Goal: Find specific page/section: Find specific page/section

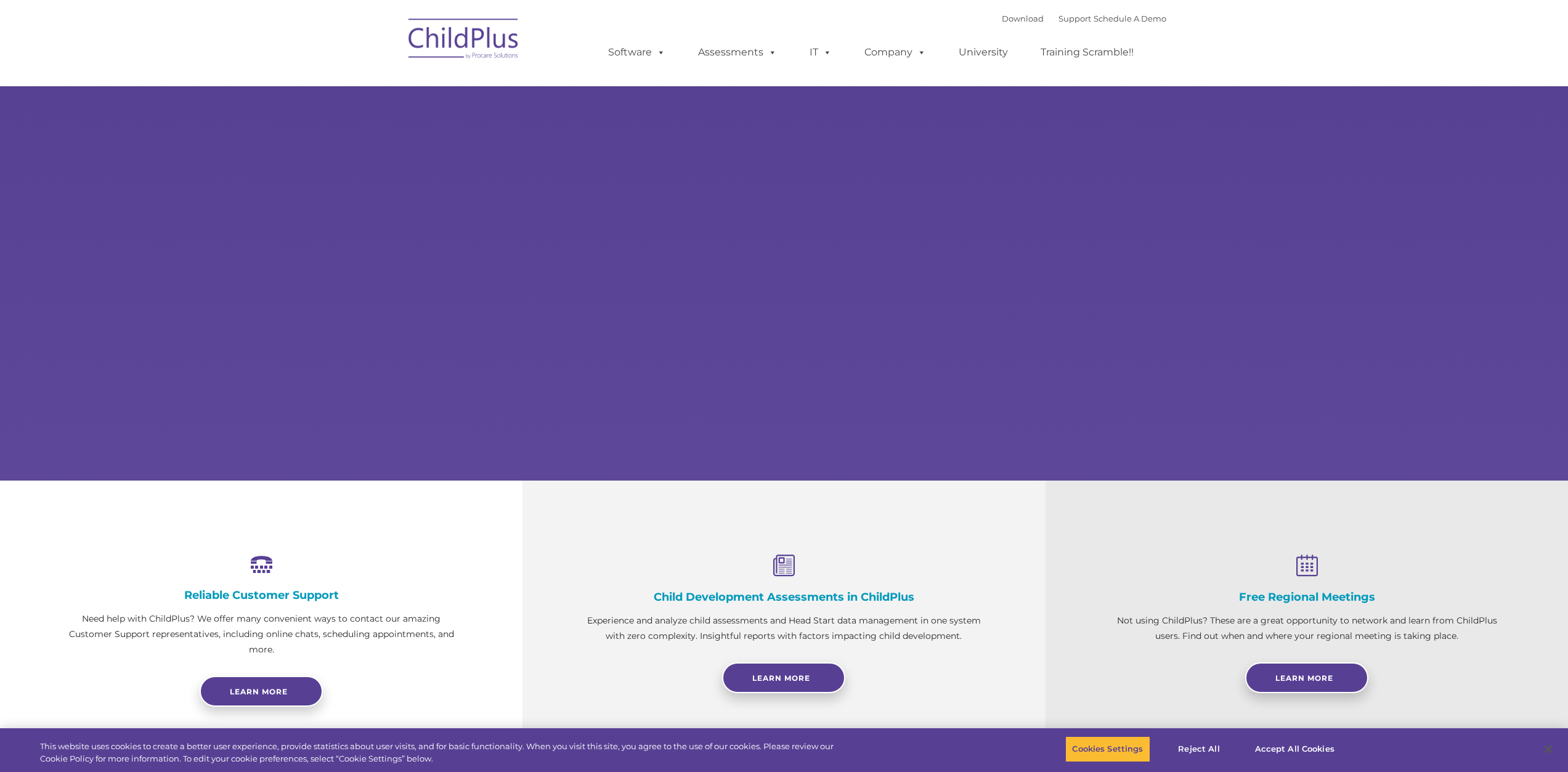
select select "MEDIUM"
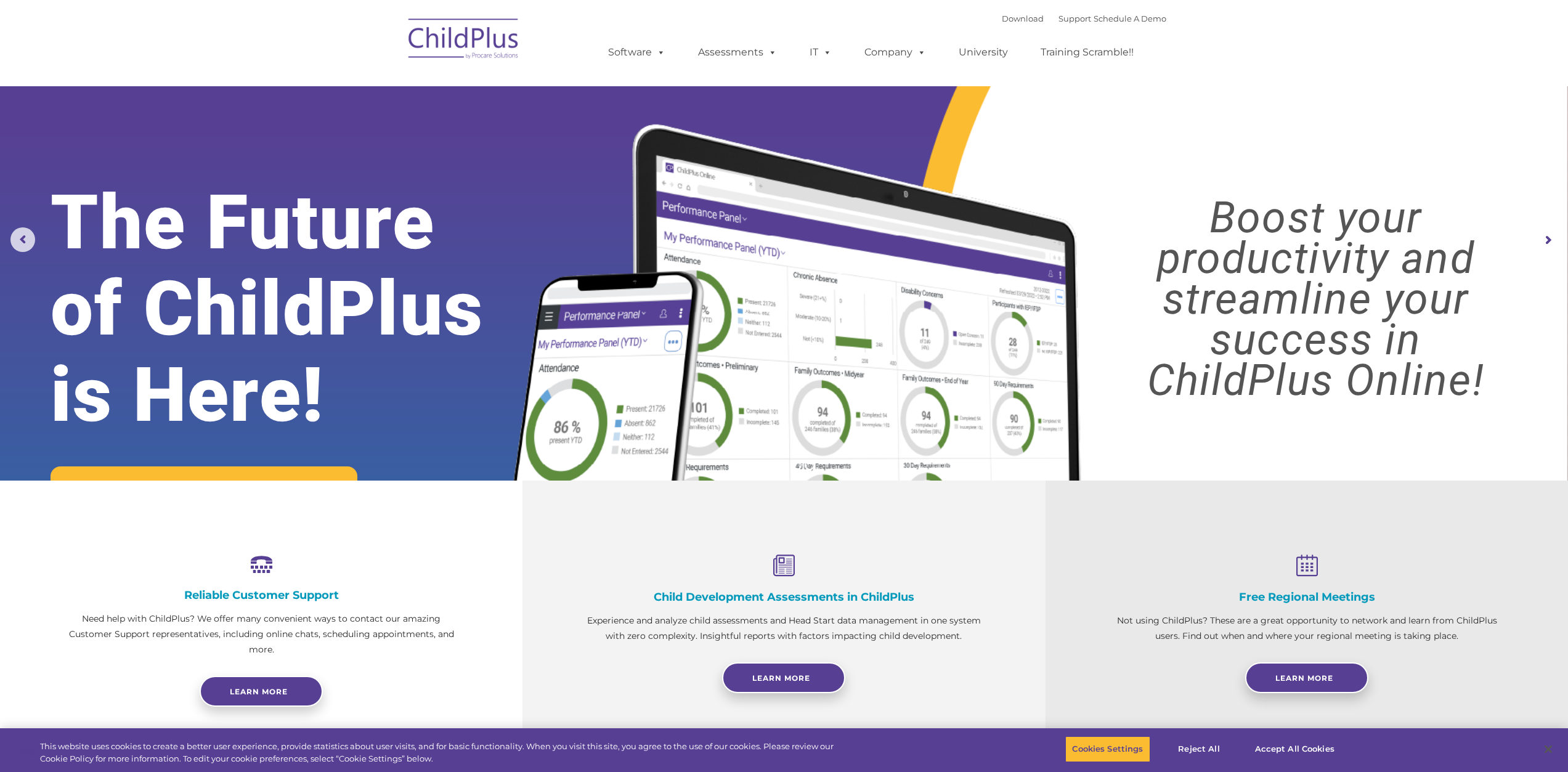
click at [452, 39] on img at bounding box center [464, 40] width 123 height 62
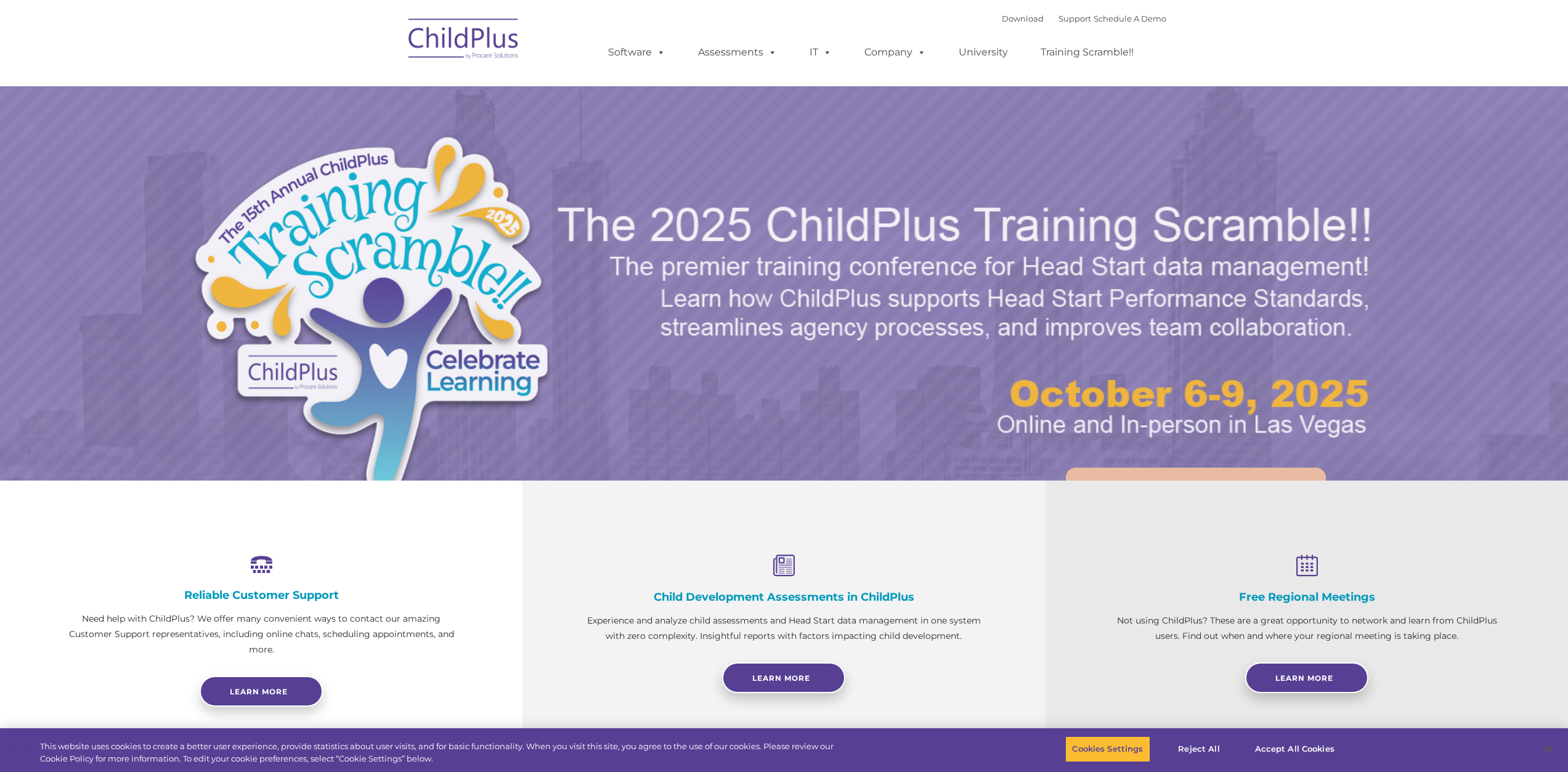
select select "MEDIUM"
